Goal: Task Accomplishment & Management: Manage account settings

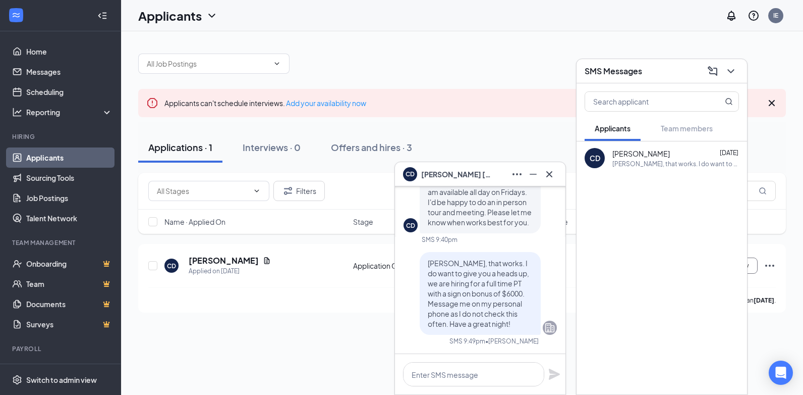
click at [321, 313] on div "Applicants can't schedule interviews. Add your availability now Applications · …" at bounding box center [462, 177] width 682 height 293
click at [518, 137] on div "Applications · 1 Interviews · 0 Offers and hires · 3" at bounding box center [462, 147] width 648 height 30
click at [731, 74] on icon "ChevronDown" at bounding box center [731, 71] width 12 height 12
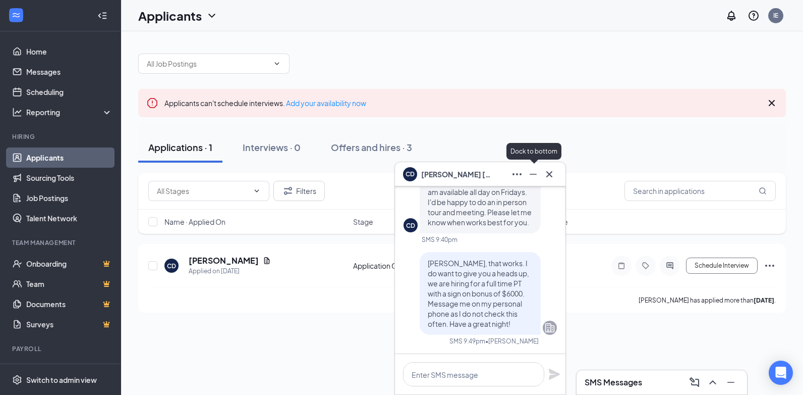
click at [534, 170] on icon "Minimize" at bounding box center [533, 174] width 12 height 12
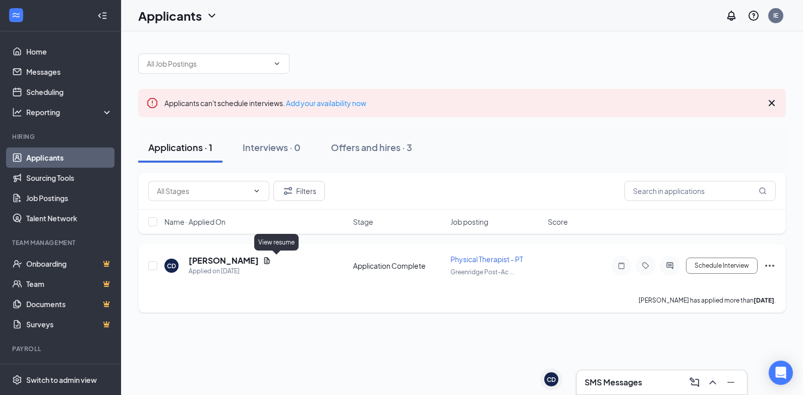
click at [271, 258] on icon "Document" at bounding box center [267, 260] width 8 height 8
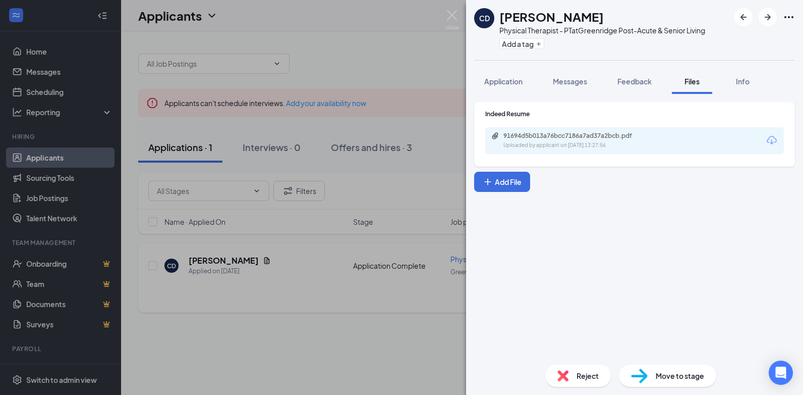
click at [276, 258] on div "CD [PERSON_NAME] Physical Therapist - PT at Greenridge Post-Acute & Senior Livi…" at bounding box center [401, 197] width 803 height 395
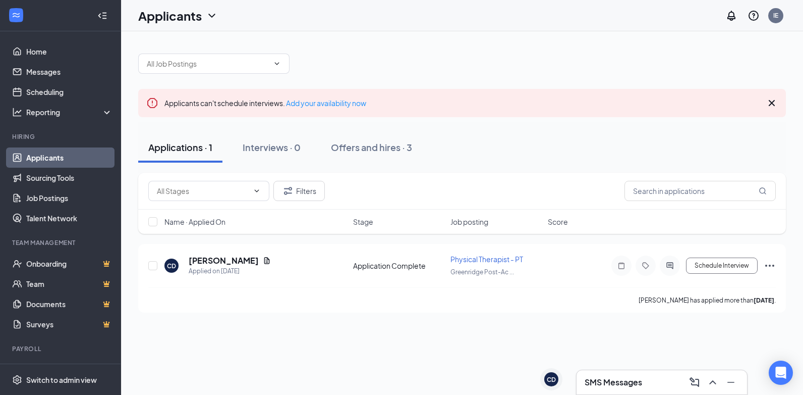
click at [40, 159] on link "Applicants" at bounding box center [69, 157] width 86 height 20
click at [734, 379] on icon "Minimize" at bounding box center [731, 382] width 12 height 12
click at [673, 264] on icon "ActiveChat" at bounding box center [669, 265] width 7 height 7
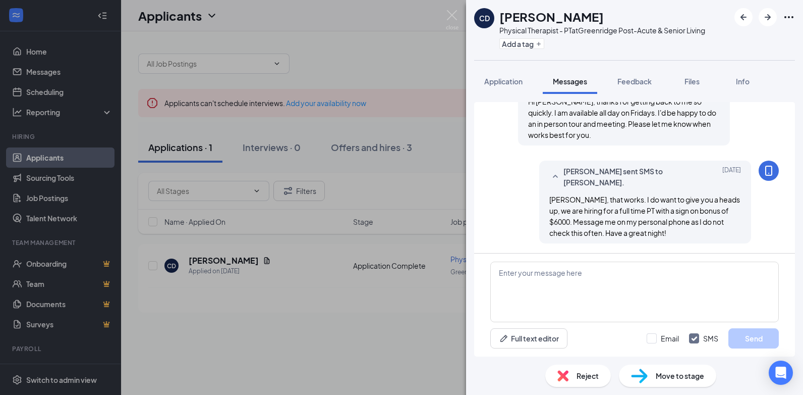
scroll to position [386, 0]
click at [387, 72] on div "CD [PERSON_NAME] Physical Therapist - PT at Greenridge Post-Acute & Senior Livi…" at bounding box center [401, 197] width 803 height 395
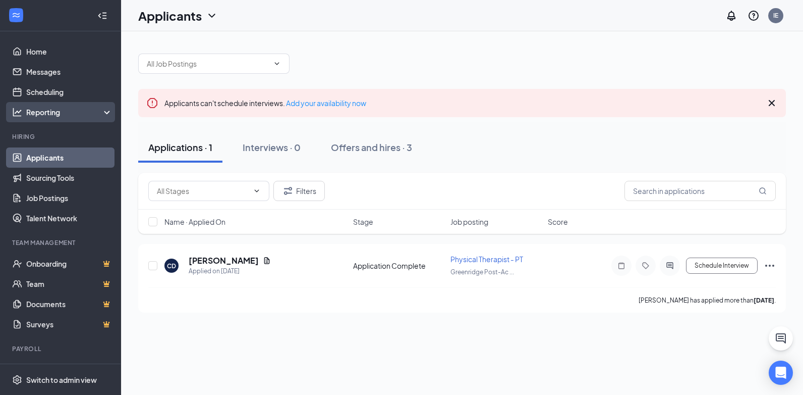
click at [85, 111] on div "Reporting" at bounding box center [69, 112] width 87 height 10
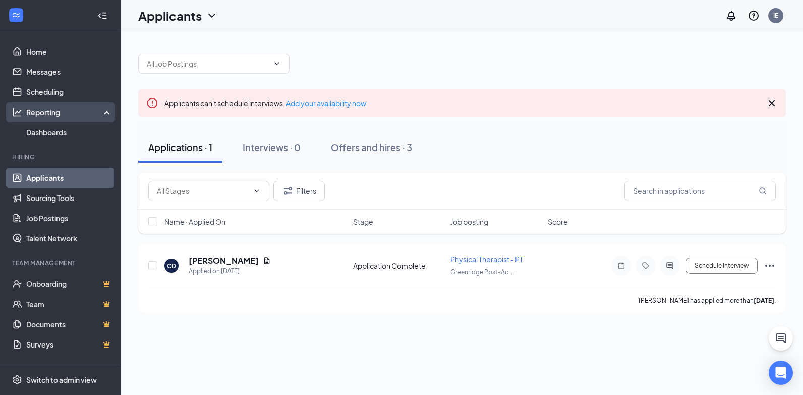
click at [88, 113] on div "Reporting" at bounding box center [69, 112] width 87 height 10
